Goal: Task Accomplishment & Management: Manage account settings

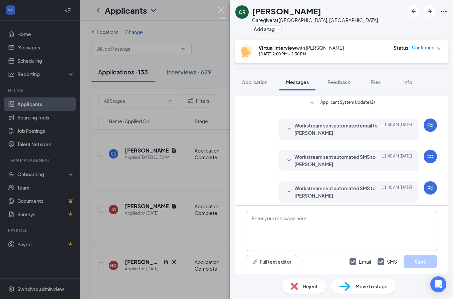
scroll to position [298, 0]
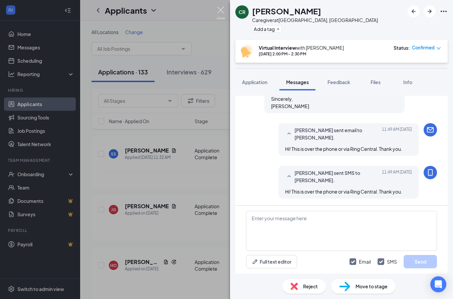
click at [220, 10] on img at bounding box center [221, 13] width 8 height 13
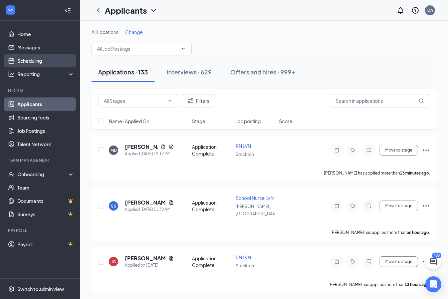
click at [42, 61] on link "Scheduling" at bounding box center [45, 60] width 57 height 13
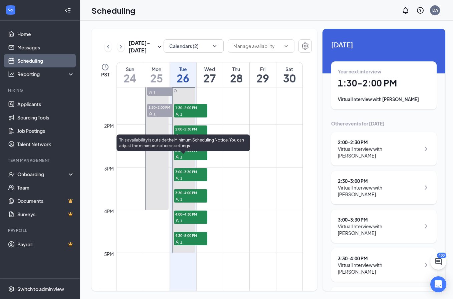
scroll to position [562, 0]
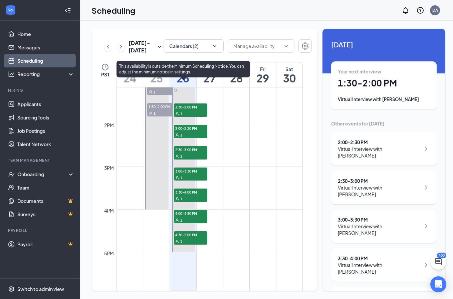
click at [194, 241] on div "1" at bounding box center [190, 241] width 33 height 7
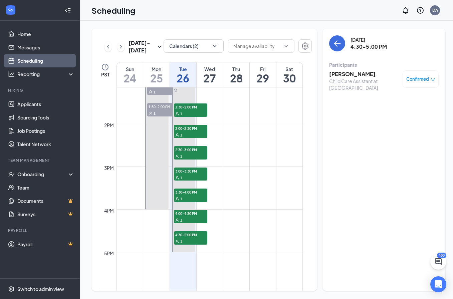
click at [430, 80] on icon "down" at bounding box center [432, 79] width 5 height 5
click at [397, 102] on span "Request Reschedule" at bounding box center [402, 100] width 46 height 7
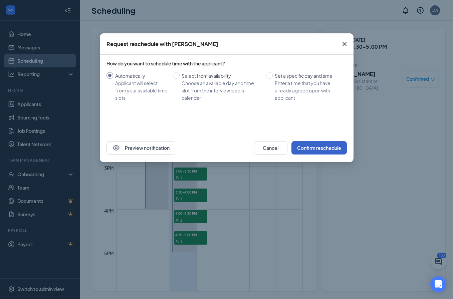
click at [320, 150] on button "Confirm reschedule" at bounding box center [318, 147] width 55 height 13
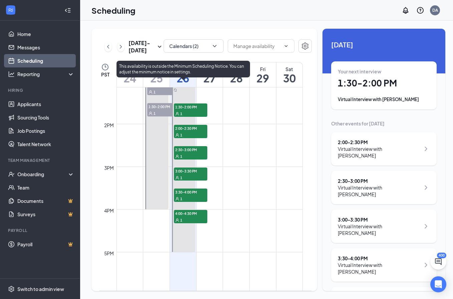
click at [190, 216] on span "4:00-4:30 PM" at bounding box center [190, 213] width 33 height 7
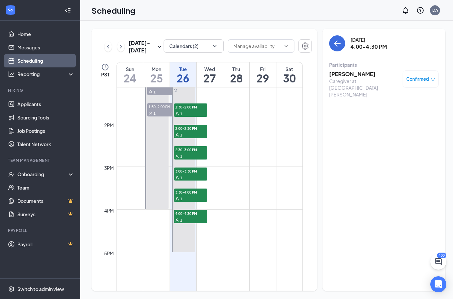
click at [418, 79] on span "Confirmed" at bounding box center [417, 79] width 23 height 7
click at [397, 101] on span "Request Reschedule" at bounding box center [402, 100] width 46 height 7
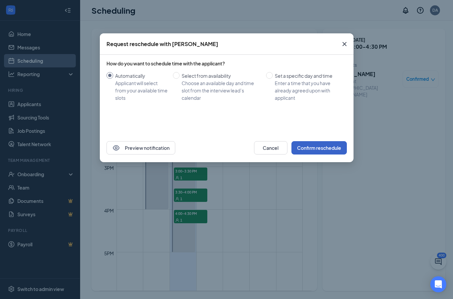
click at [321, 149] on button "Confirm reschedule" at bounding box center [318, 147] width 55 height 13
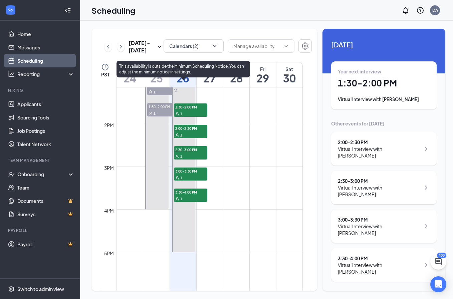
click at [188, 197] on div "1" at bounding box center [190, 198] width 33 height 7
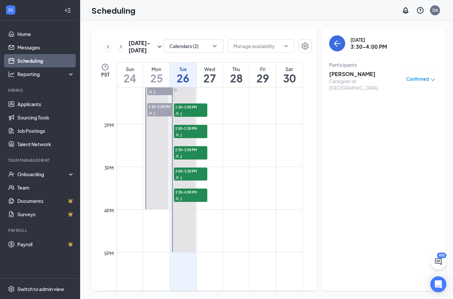
click at [431, 80] on icon "down" at bounding box center [433, 79] width 4 height 3
click at [340, 79] on div "Caregiver at [GEOGRAPHIC_DATA]" at bounding box center [364, 84] width 70 height 13
click at [341, 76] on h3 "[PERSON_NAME]" at bounding box center [364, 73] width 70 height 7
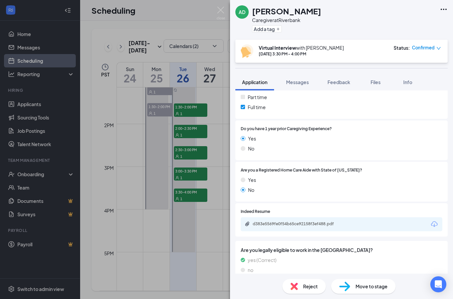
scroll to position [261, 0]
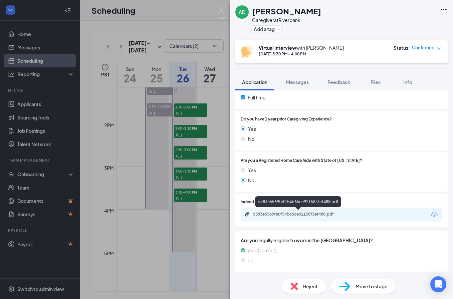
click at [280, 216] on div "d383e5569fe0f54b65ce92158f3ef488.pdf" at bounding box center [299, 214] width 93 height 5
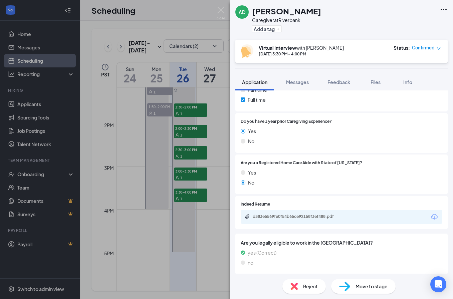
click at [304, 289] on span "Reject" at bounding box center [310, 286] width 15 height 7
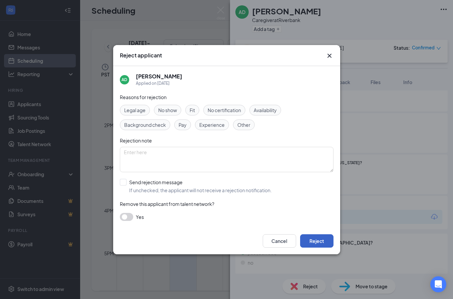
click at [317, 241] on button "Reject" at bounding box center [316, 240] width 33 height 13
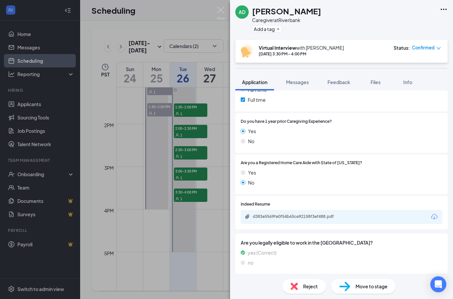
click at [180, 173] on div "AD [PERSON_NAME] Caregiver at Riverbank Add a tag Virtual Interview with [PERSO…" at bounding box center [226, 149] width 453 height 299
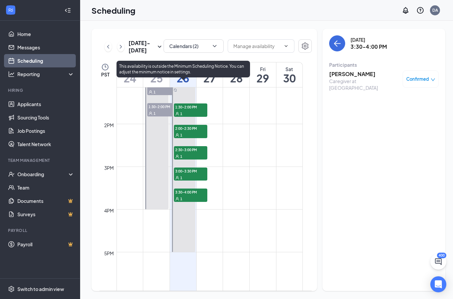
click at [180, 173] on span "3:00-3:30 PM" at bounding box center [190, 171] width 33 height 7
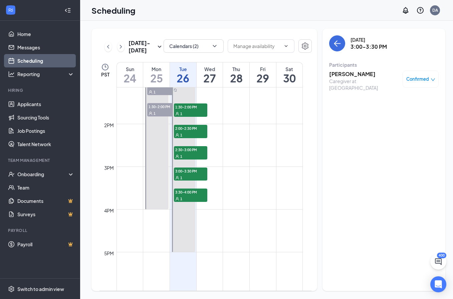
click at [342, 72] on h3 "[PERSON_NAME]" at bounding box center [364, 73] width 70 height 7
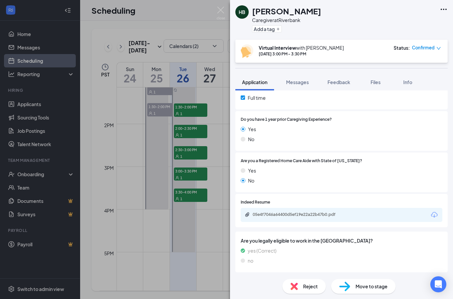
scroll to position [261, 0]
click at [273, 212] on div "05e4f7046a64400d5ef19e22a22b47b0.pdf" at bounding box center [299, 214] width 93 height 5
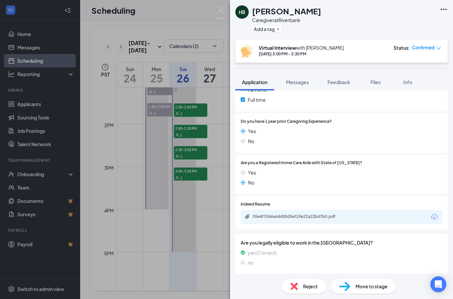
click at [431, 49] on span "Confirmed" at bounding box center [423, 47] width 23 height 7
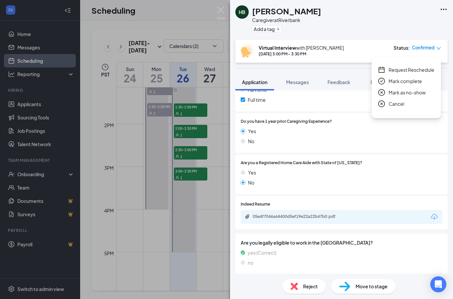
click at [259, 79] on span "Application" at bounding box center [254, 82] width 25 height 6
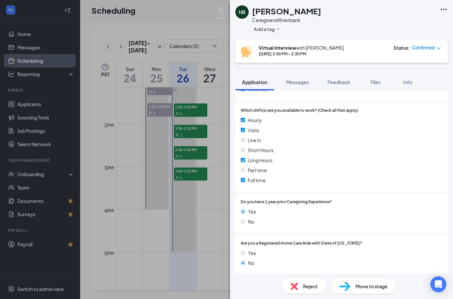
scroll to position [0, 0]
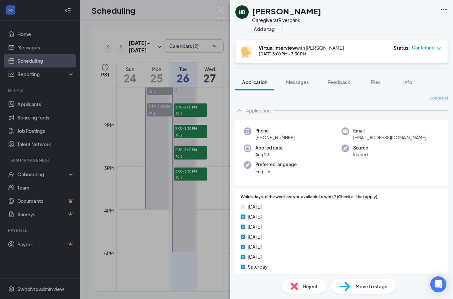
click at [430, 45] on span "Confirmed" at bounding box center [423, 47] width 23 height 7
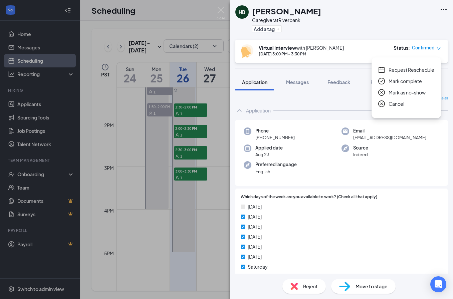
click at [415, 69] on span "Request Reschedule" at bounding box center [411, 69] width 46 height 7
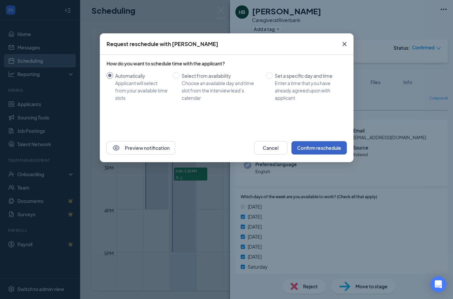
click at [314, 152] on button "Confirm reschedule" at bounding box center [318, 147] width 55 height 13
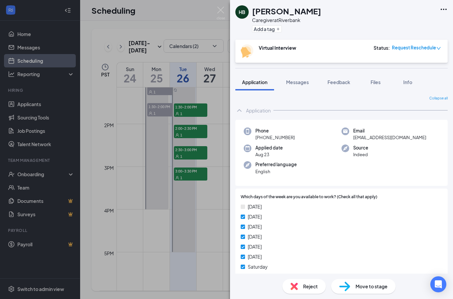
click at [190, 150] on div "[PERSON_NAME] Caregiver at Riverbank Add a tag Virtual Interview Status : Reque…" at bounding box center [226, 149] width 453 height 299
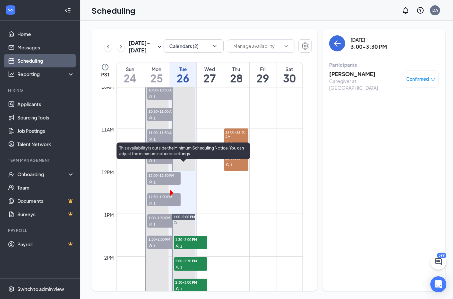
scroll to position [495, 0]
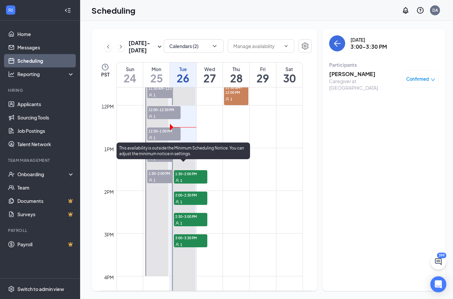
click at [187, 178] on div "1" at bounding box center [190, 180] width 33 height 7
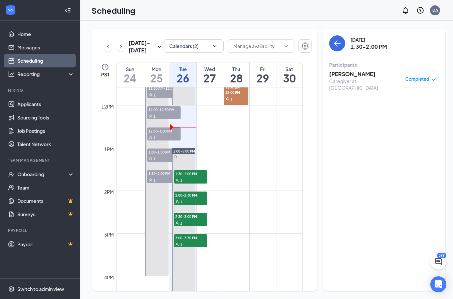
click at [353, 72] on h3 "[PERSON_NAME]" at bounding box center [364, 73] width 70 height 7
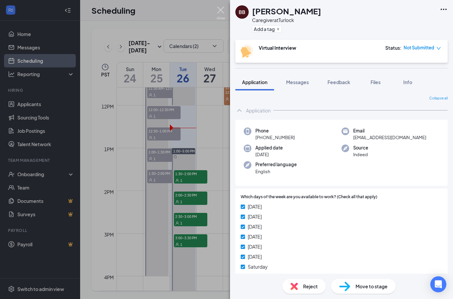
click at [221, 9] on img at bounding box center [221, 13] width 8 height 13
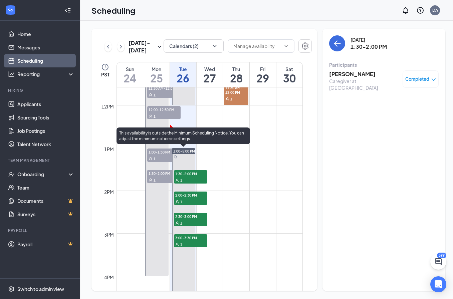
click at [183, 196] on span "2:00-2:30 PM" at bounding box center [190, 195] width 33 height 7
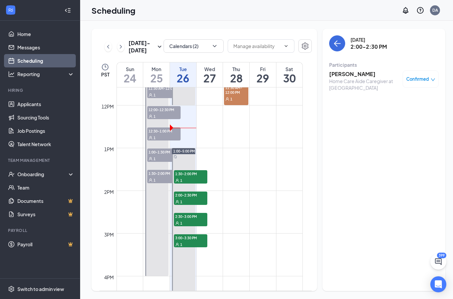
click at [342, 72] on h3 "[PERSON_NAME]" at bounding box center [364, 73] width 70 height 7
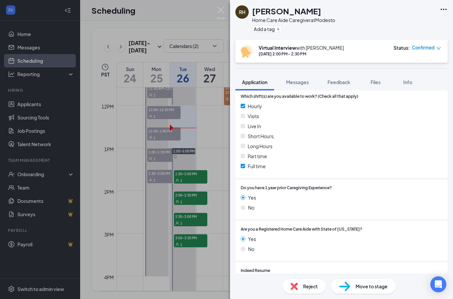
scroll to position [258, 0]
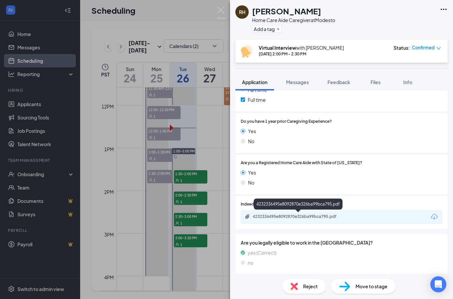
click at [282, 217] on div "4232336495e8092870e326ba99bca795.pdf" at bounding box center [299, 216] width 93 height 5
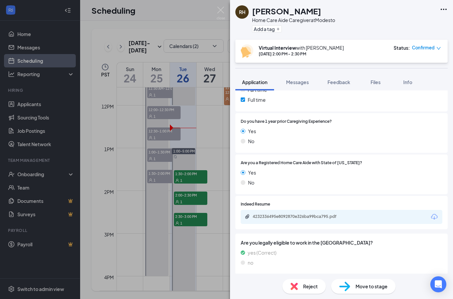
click at [307, 287] on span "Reject" at bounding box center [310, 286] width 15 height 7
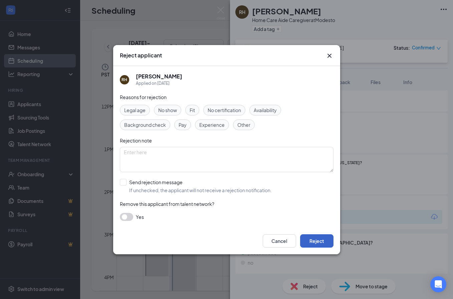
click at [320, 240] on button "Reject" at bounding box center [316, 240] width 33 height 13
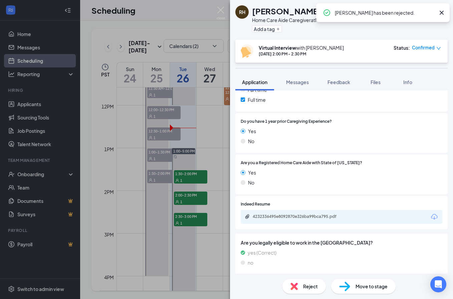
click at [220, 5] on div "RH [PERSON_NAME] Home Care Aide Caregiver at Modesto Add a tag Virtual Intervie…" at bounding box center [226, 149] width 453 height 299
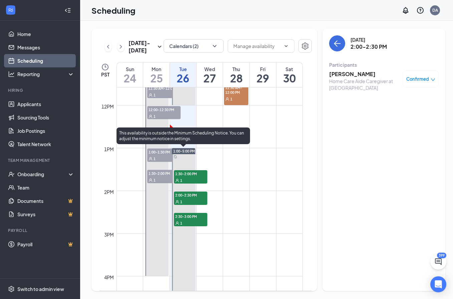
click at [186, 222] on div "1" at bounding box center [190, 223] width 33 height 7
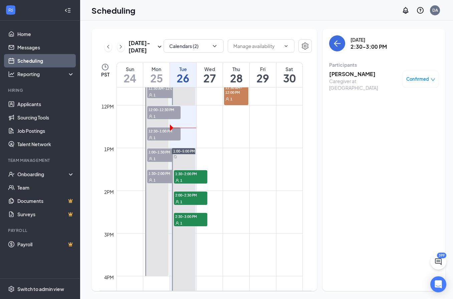
click at [341, 73] on h3 "[PERSON_NAME]" at bounding box center [364, 73] width 70 height 7
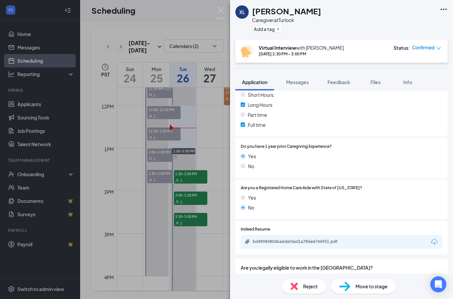
scroll to position [234, 0]
click at [280, 245] on div "bd49084804ba6dafdad1a78de6746931.pdf" at bounding box center [342, 242] width 202 height 14
click at [281, 241] on div "bd49084804ba6dafdad1a78de6746931.pdf" at bounding box center [299, 241] width 93 height 5
click at [429, 50] on span "Confirmed" at bounding box center [423, 47] width 23 height 7
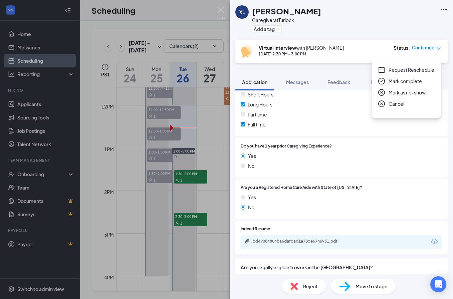
click at [411, 68] on span "Request Reschedule" at bounding box center [411, 69] width 46 height 7
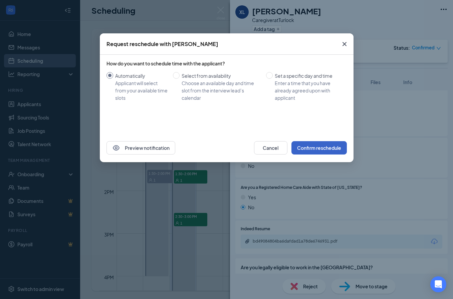
click at [323, 149] on button "Confirm reschedule" at bounding box center [318, 147] width 55 height 13
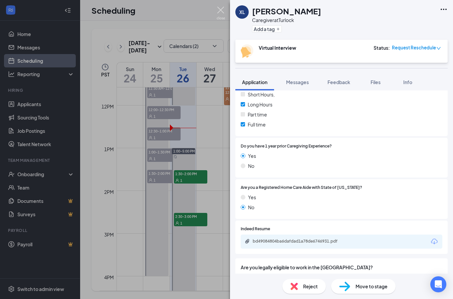
click at [221, 9] on img at bounding box center [221, 13] width 8 height 13
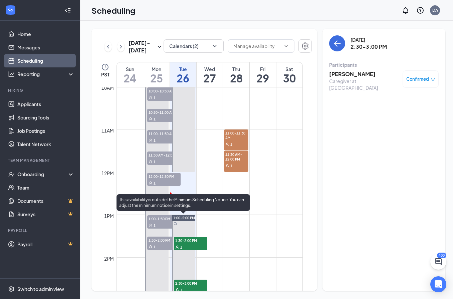
scroll to position [461, 0]
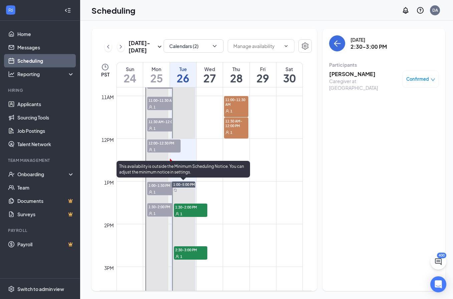
click at [190, 208] on span "1:30-2:00 PM" at bounding box center [190, 207] width 33 height 7
click at [182, 254] on span "1" at bounding box center [181, 256] width 2 height 5
click at [199, 209] on span "1:30-2:00 PM" at bounding box center [190, 207] width 33 height 7
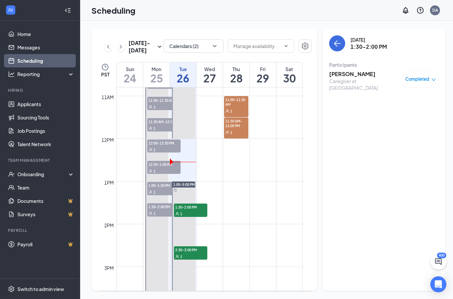
click at [427, 76] on div "Completed" at bounding box center [420, 79] width 31 height 7
click at [351, 72] on h3 "[PERSON_NAME]" at bounding box center [364, 73] width 70 height 7
click at [350, 71] on div "BB [PERSON_NAME] Caregiver at Turlock Add a tag Virtual Interview Status : Not …" at bounding box center [226, 149] width 453 height 299
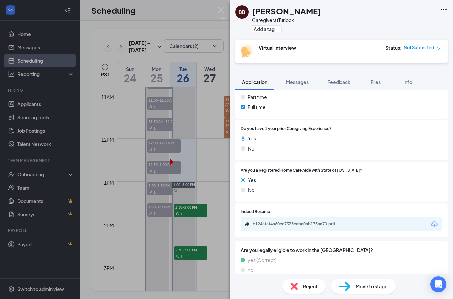
scroll to position [261, 0]
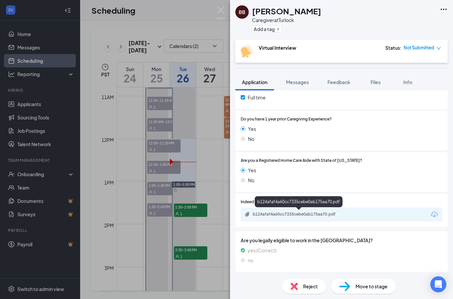
click at [278, 216] on div "b124afaf4a60cc7335cebe0ab175aa70.pdf" at bounding box center [299, 214] width 93 height 5
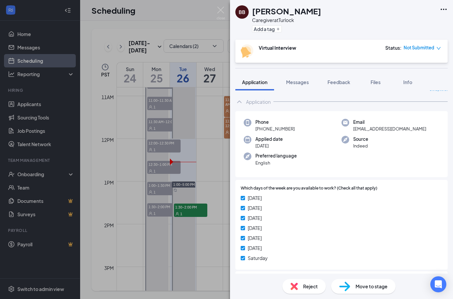
scroll to position [0, 0]
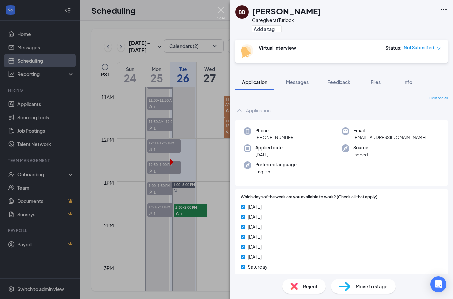
click at [219, 13] on img at bounding box center [221, 13] width 8 height 13
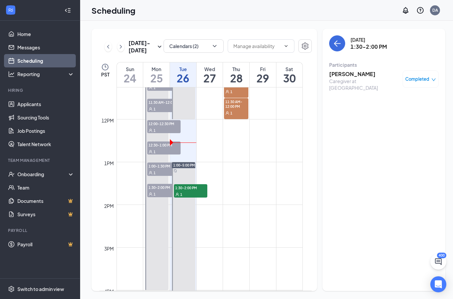
scroll to position [495, 0]
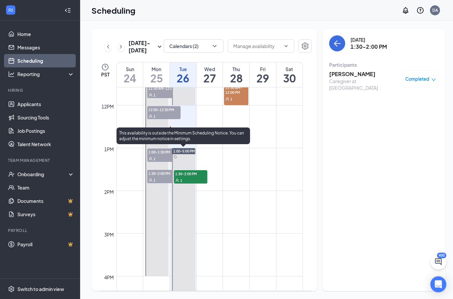
click at [199, 175] on span "1:30-2:00 PM" at bounding box center [190, 173] width 33 height 7
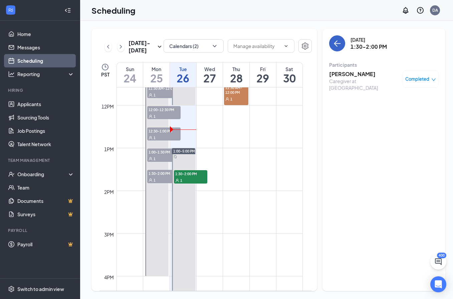
click at [333, 44] on icon "ArrowLeft" at bounding box center [337, 43] width 8 height 8
